Goal: Task Accomplishment & Management: Manage account settings

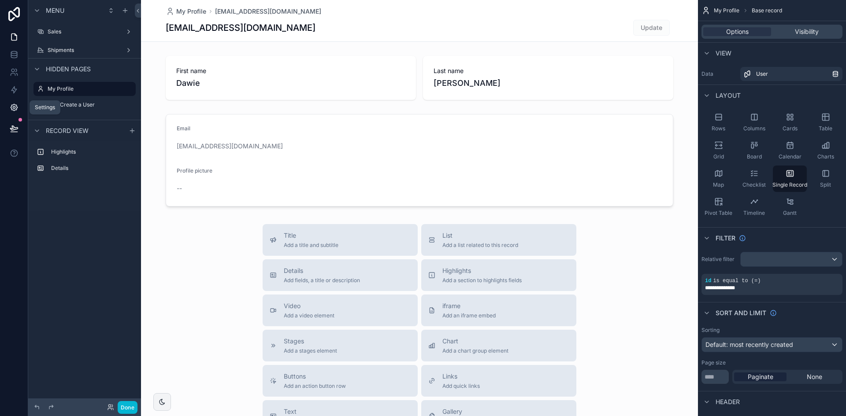
click at [16, 111] on icon at bounding box center [14, 107] width 9 height 9
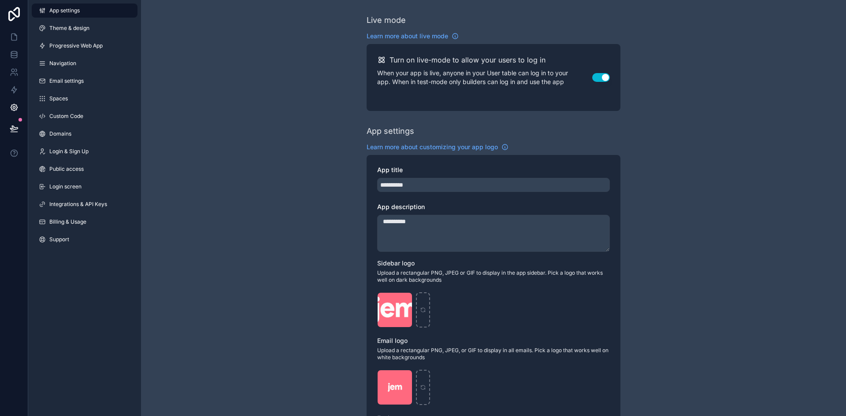
click at [71, 214] on div "App settings Theme & design Progressive Web App Navigation Email settings Space…" at bounding box center [84, 127] width 113 height 254
click at [74, 224] on span "Billing & Usage" at bounding box center [67, 222] width 37 height 7
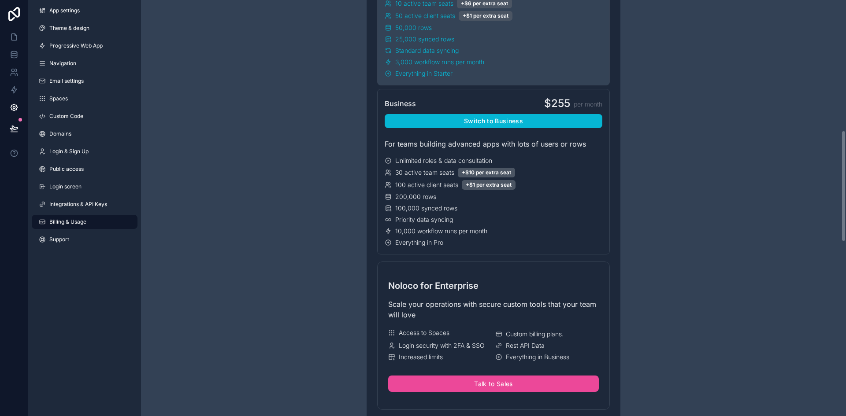
scroll to position [485, 0]
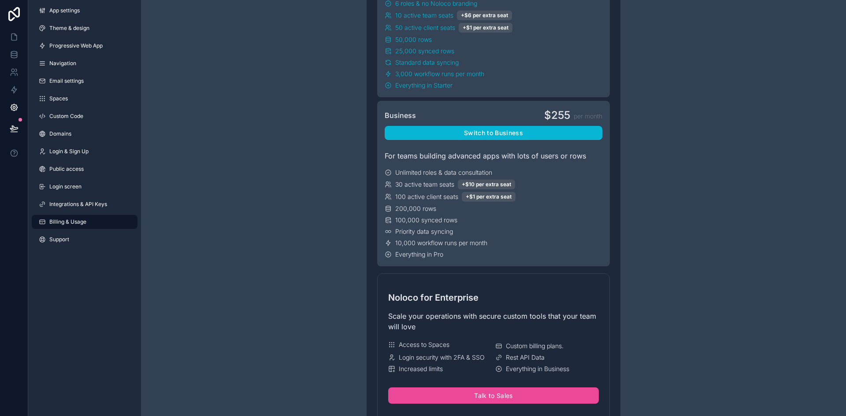
click at [588, 217] on div "100,000 synced rows" at bounding box center [494, 220] width 218 height 9
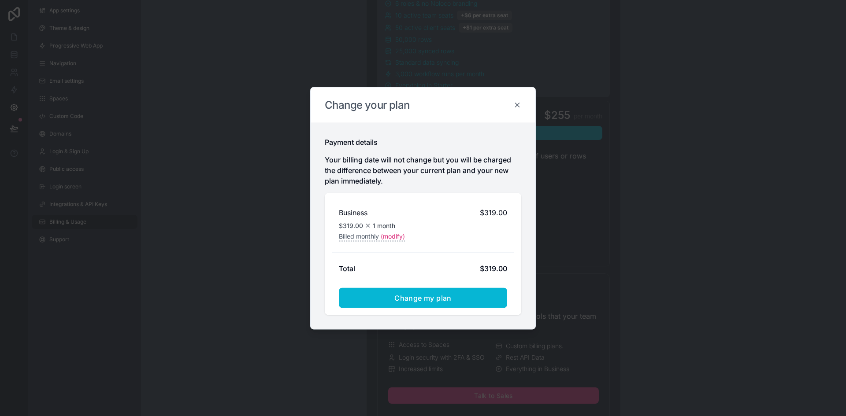
click at [518, 101] on icon at bounding box center [517, 105] width 8 height 8
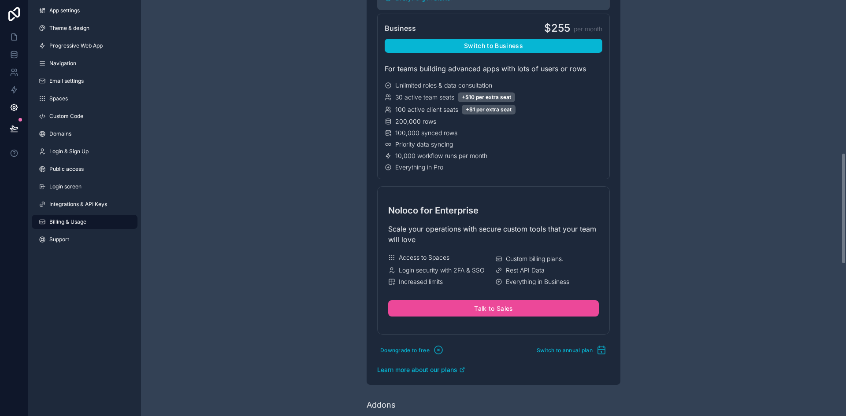
scroll to position [573, 0]
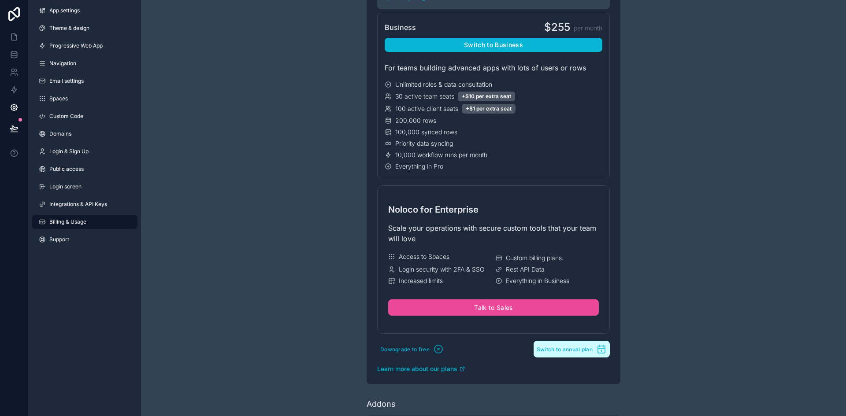
click at [568, 350] on span "Switch to annual plan" at bounding box center [565, 349] width 56 height 7
